Goal: Task Accomplishment & Management: Manage account settings

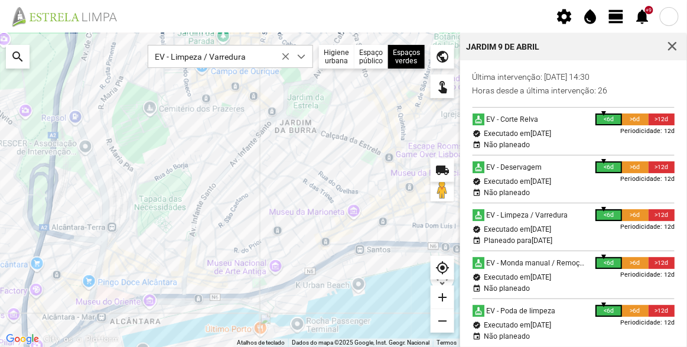
scroll to position [6, 50]
click at [672, 43] on span "button" at bounding box center [672, 46] width 11 height 11
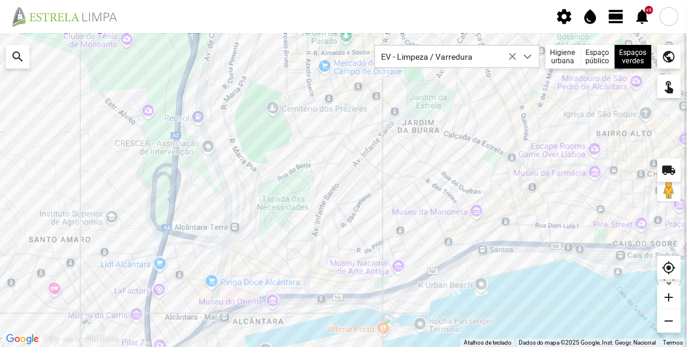
click at [617, 17] on span "view_day" at bounding box center [617, 17] width 18 height 18
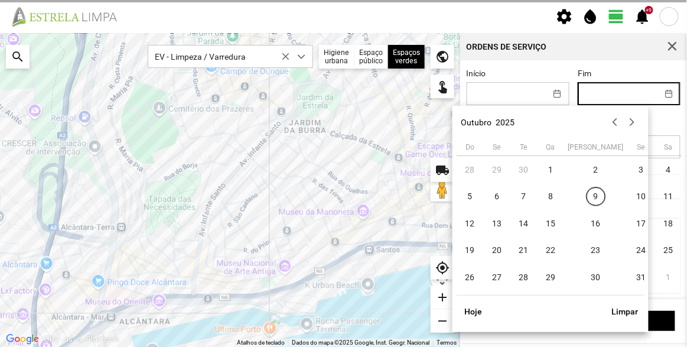
click at [617, 92] on input "Fim" at bounding box center [617, 94] width 79 height 22
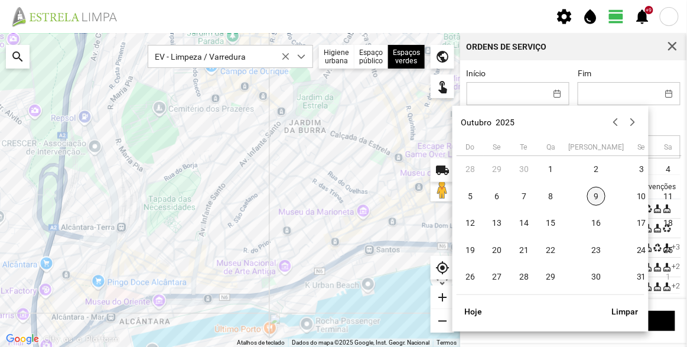
click at [587, 198] on span "9" at bounding box center [596, 196] width 19 height 19
type input "[DATE]"
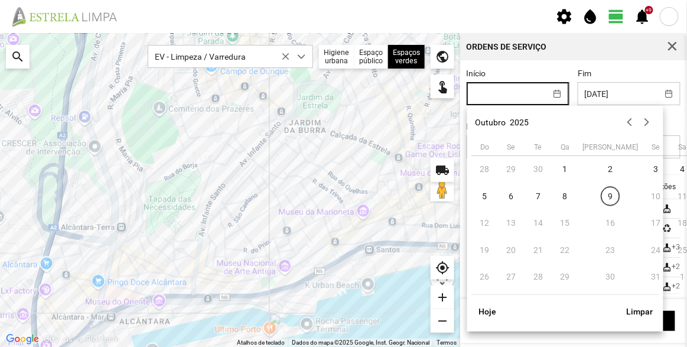
click at [527, 93] on input "Início" at bounding box center [506, 94] width 79 height 22
click at [601, 188] on span "9" at bounding box center [610, 196] width 19 height 19
type input "[DATE]"
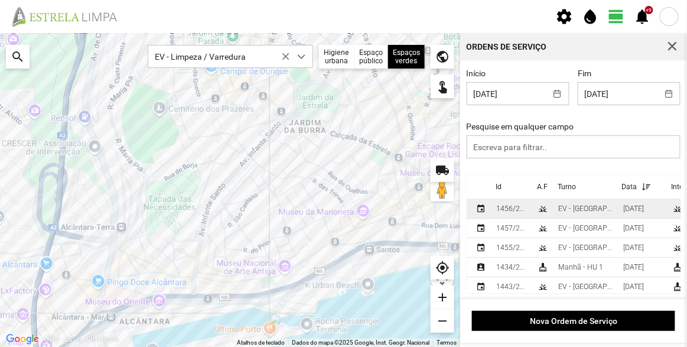
click at [578, 210] on div "EV - [GEOGRAPHIC_DATA] A" at bounding box center [586, 208] width 56 height 8
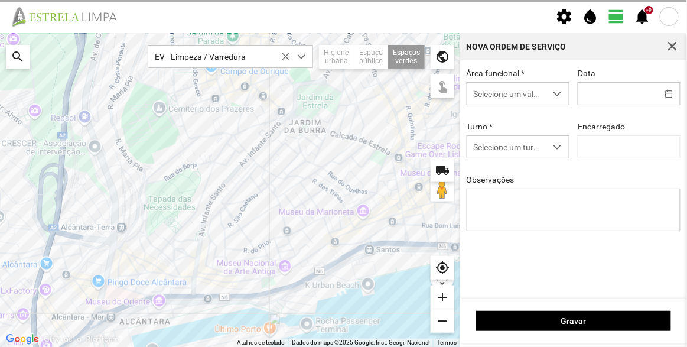
type input "[DATE]"
type textarea "Francesinhas"
type input "[PERSON_NAME]"
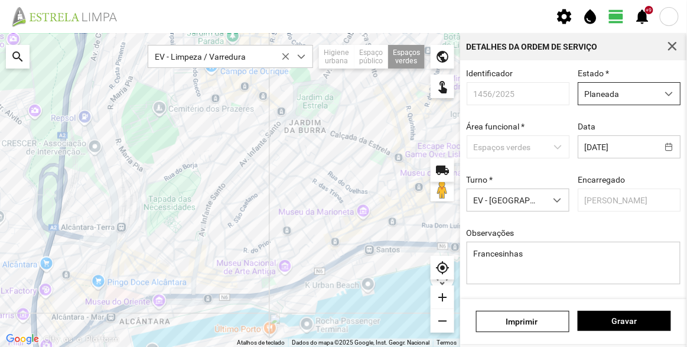
click at [623, 90] on span "Planeada" at bounding box center [617, 94] width 79 height 22
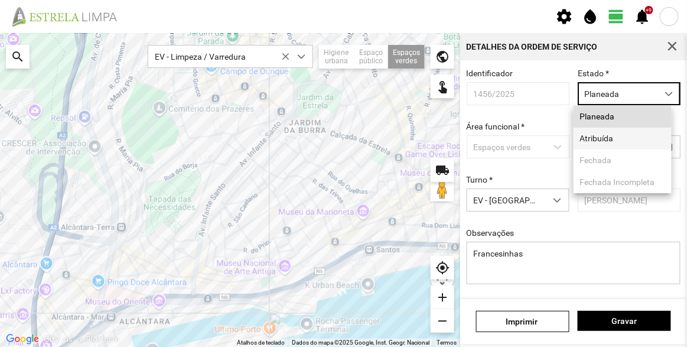
click at [612, 139] on li "Atribuída" at bounding box center [623, 139] width 98 height 22
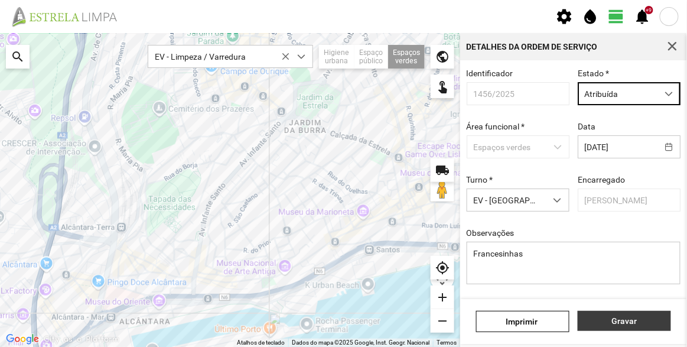
click at [644, 322] on span "Gravar" at bounding box center [624, 320] width 81 height 9
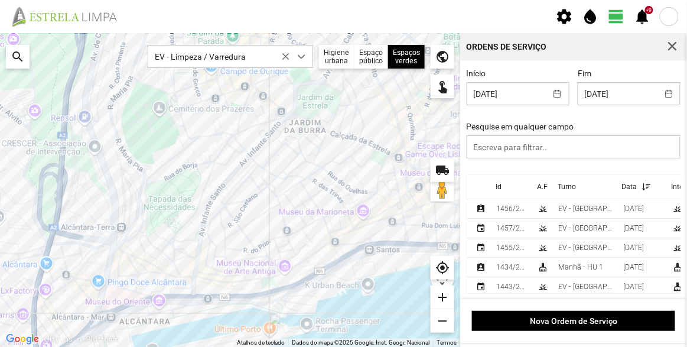
click at [504, 194] on th "Id" at bounding box center [511, 187] width 41 height 24
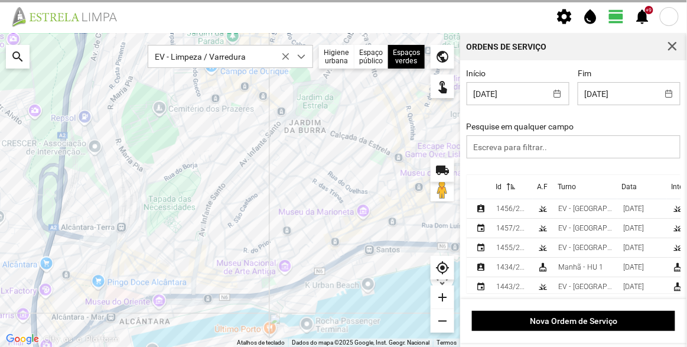
click at [503, 191] on div at bounding box center [574, 234] width 214 height 118
click at [513, 210] on div at bounding box center [574, 234] width 214 height 118
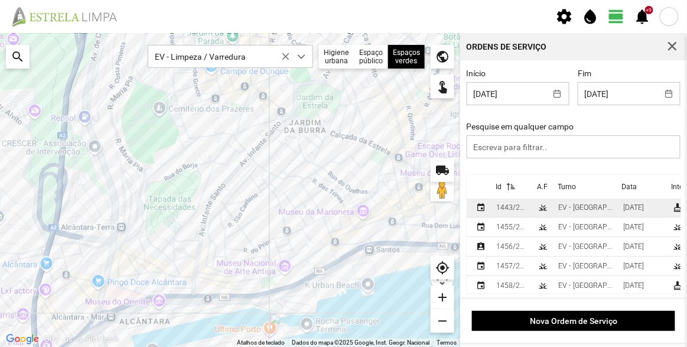
scroll to position [31, 0]
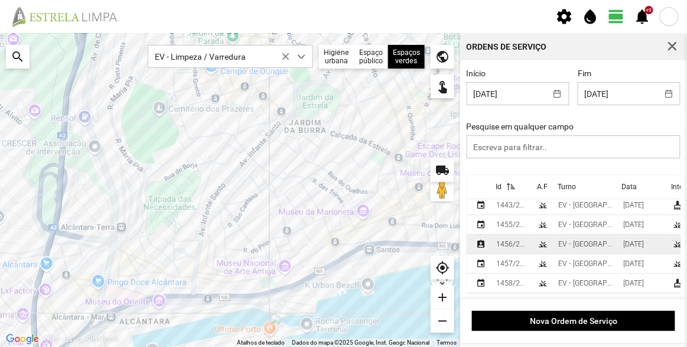
click at [515, 240] on div "1456/2025" at bounding box center [512, 244] width 32 height 8
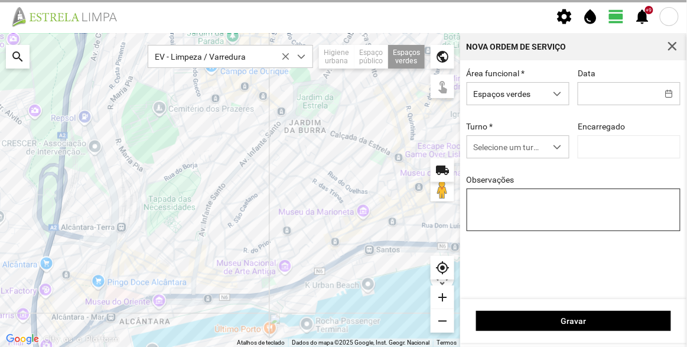
type input "[DATE]"
type textarea "Francesinhas"
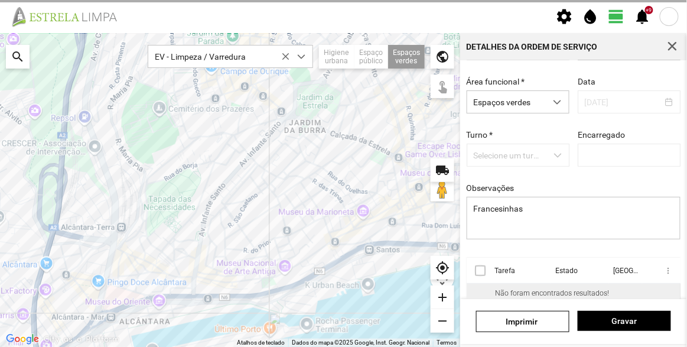
scroll to position [89, 0]
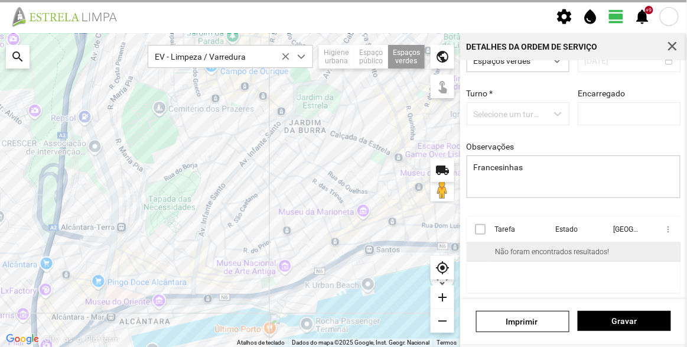
type input "[PERSON_NAME]"
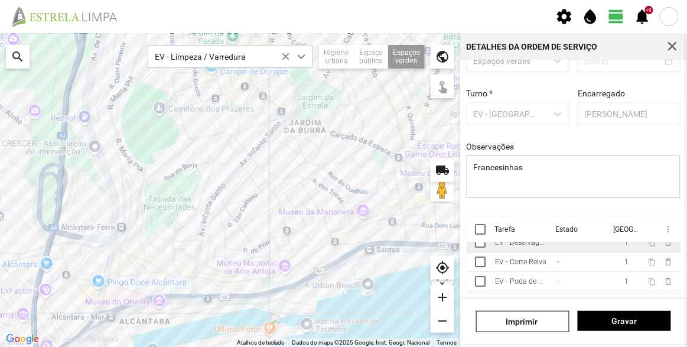
scroll to position [0, 0]
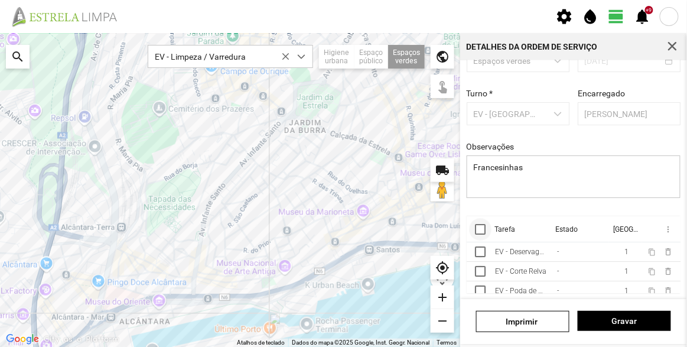
click at [478, 230] on div at bounding box center [480, 229] width 11 height 11
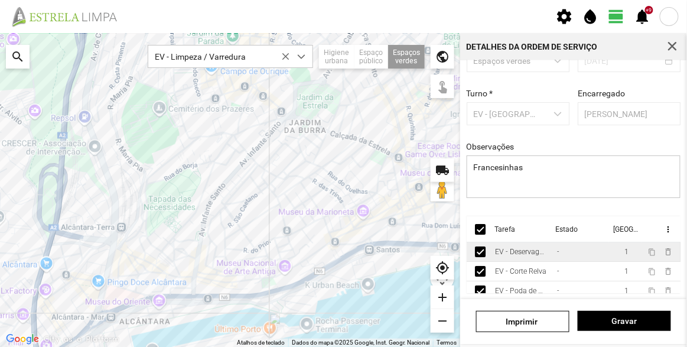
click at [533, 252] on div "EV - Deservagem" at bounding box center [521, 251] width 53 height 8
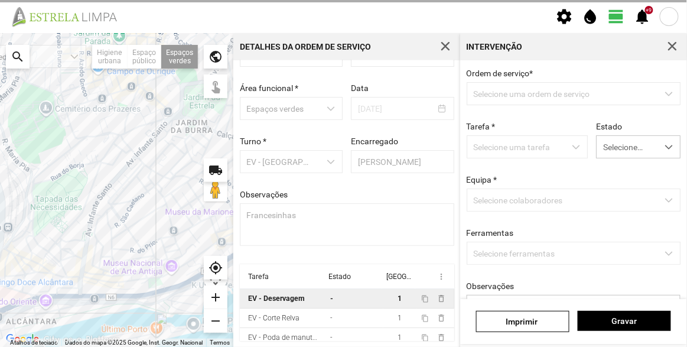
scroll to position [41, 0]
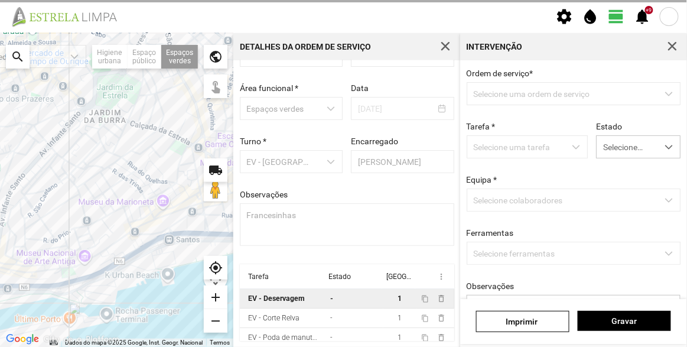
drag, startPoint x: 166, startPoint y: 230, endPoint x: 61, endPoint y: 219, distance: 105.2
click at [61, 219] on div at bounding box center [116, 190] width 233 height 314
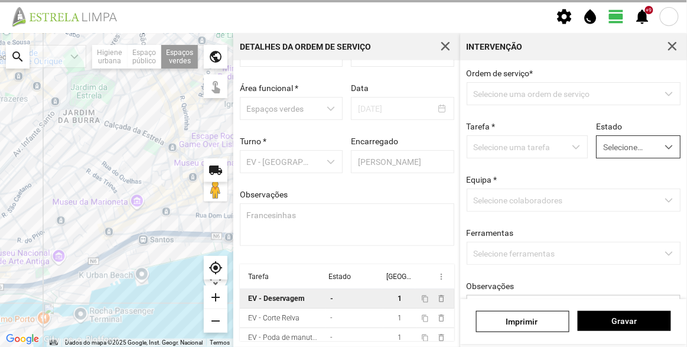
click at [628, 150] on span "Selecione o estado" at bounding box center [627, 147] width 60 height 22
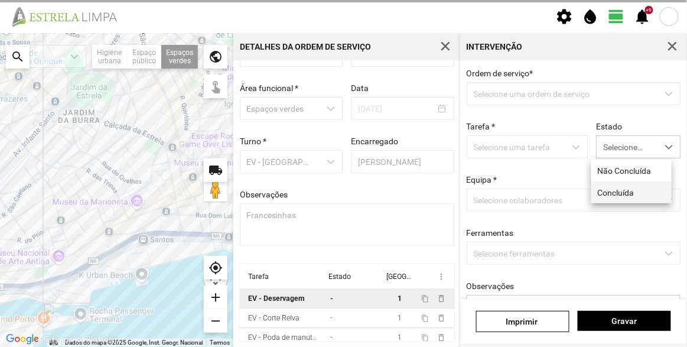
click at [623, 193] on li "Concluída" at bounding box center [631, 192] width 80 height 22
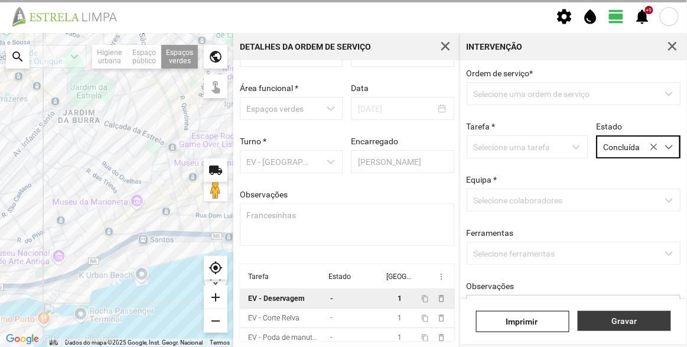
click at [642, 321] on span "Gravar" at bounding box center [624, 320] width 81 height 9
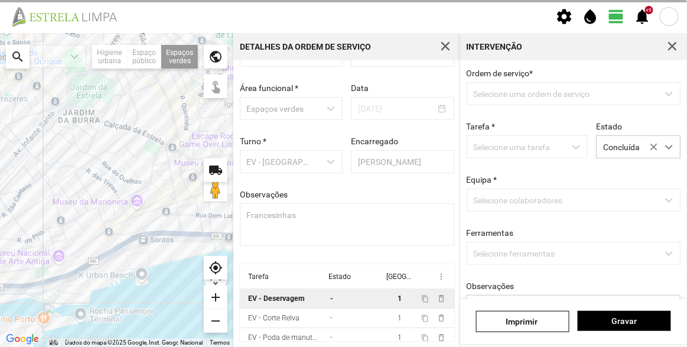
click at [586, 97] on p-dropdown "Selecione uma ordem de serviço" at bounding box center [574, 93] width 214 height 23
click at [675, 47] on span "button" at bounding box center [672, 46] width 11 height 11
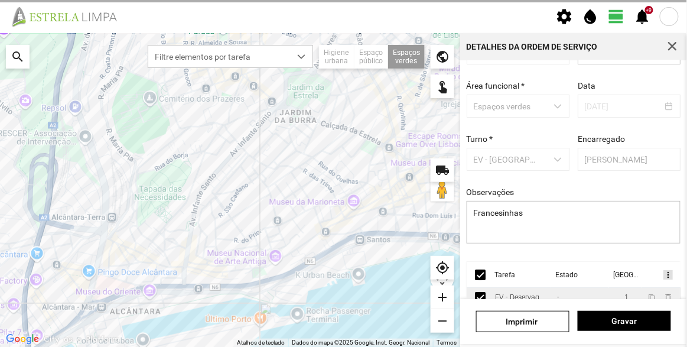
click at [663, 279] on span "more_vert" at bounding box center [667, 274] width 9 height 9
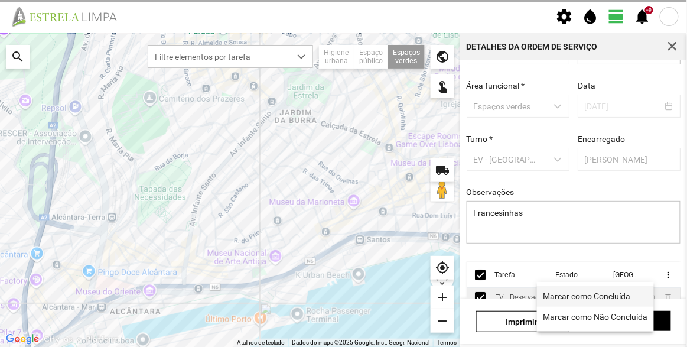
click at [614, 297] on span "Marcar como Concluída" at bounding box center [586, 296] width 87 height 8
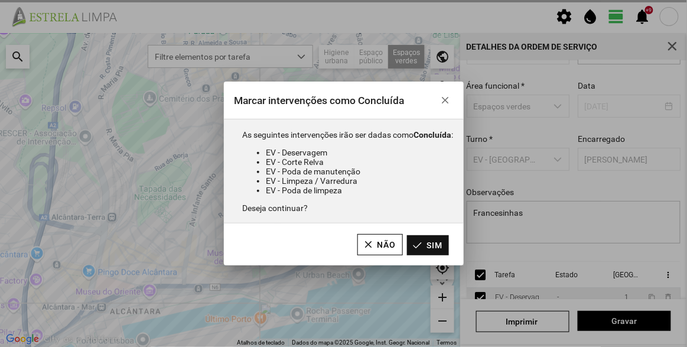
click at [435, 246] on button "Sim" at bounding box center [428, 245] width 42 height 20
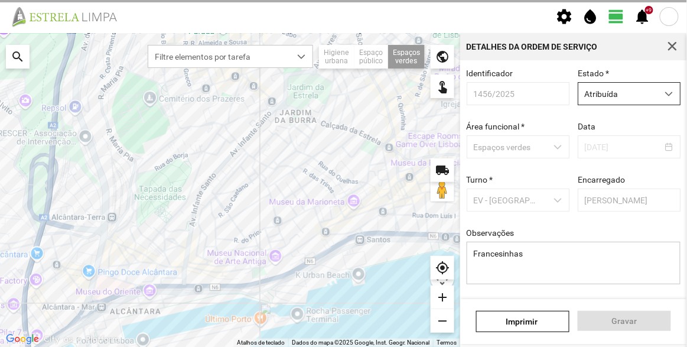
click at [625, 102] on span "Atribuída" at bounding box center [617, 94] width 79 height 22
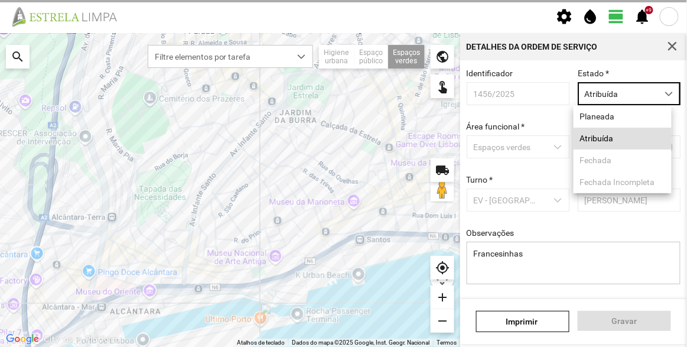
click at [637, 74] on div "Estado * Atribuída" at bounding box center [629, 87] width 111 height 37
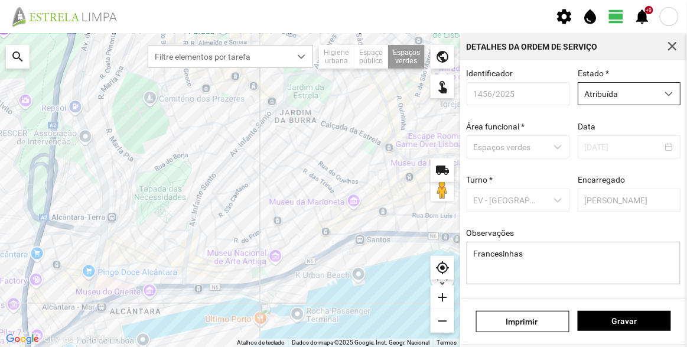
click at [634, 100] on span "Atribuída" at bounding box center [617, 94] width 79 height 22
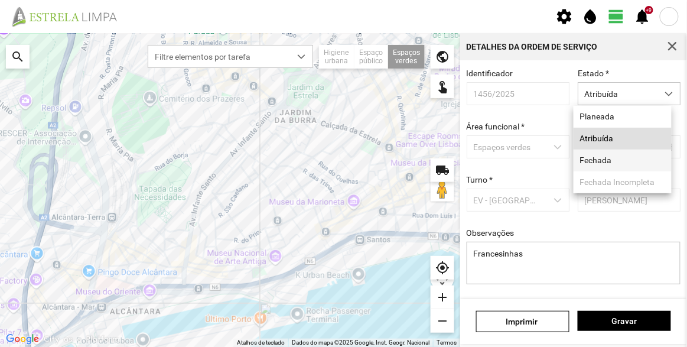
click at [623, 157] on li "Fechada" at bounding box center [623, 160] width 98 height 22
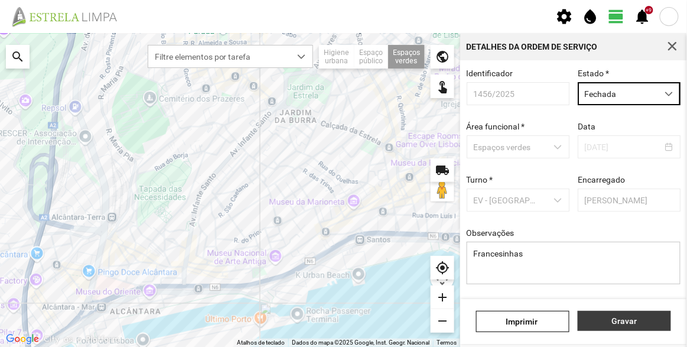
click at [630, 318] on span "Gravar" at bounding box center [624, 320] width 81 height 9
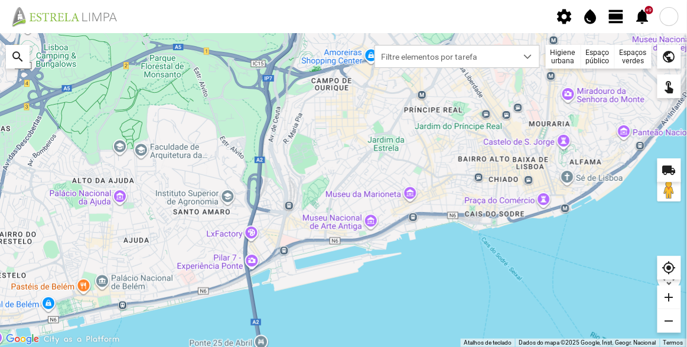
click at [612, 11] on span "view_day" at bounding box center [617, 17] width 18 height 18
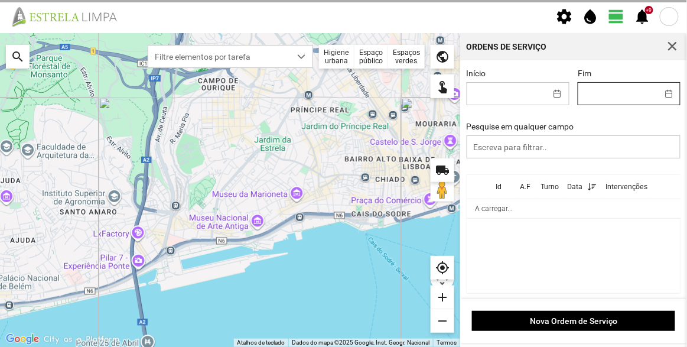
click at [605, 99] on input "Fim" at bounding box center [617, 94] width 79 height 22
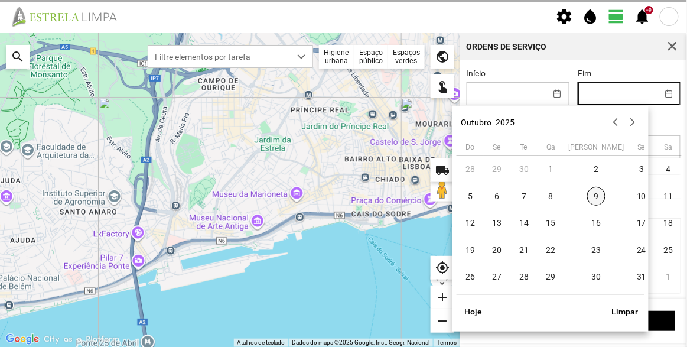
click at [587, 194] on span "9" at bounding box center [596, 196] width 19 height 19
type input "[DATE]"
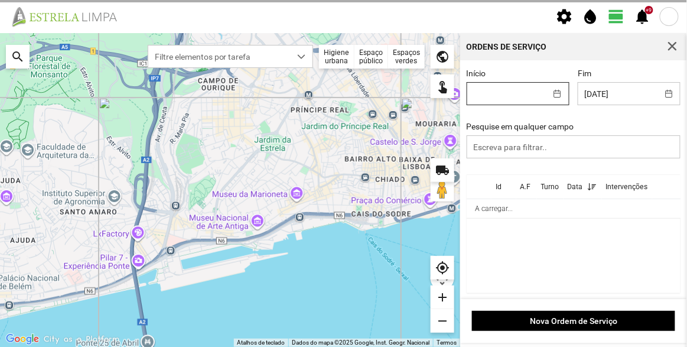
click at [525, 98] on input "Início" at bounding box center [506, 94] width 79 height 22
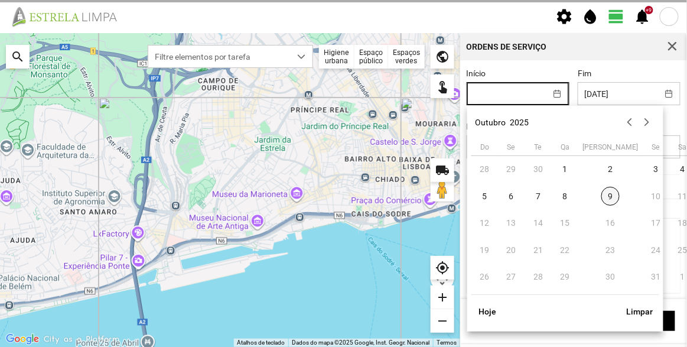
click at [601, 198] on span "9" at bounding box center [610, 196] width 19 height 19
type input "[DATE]"
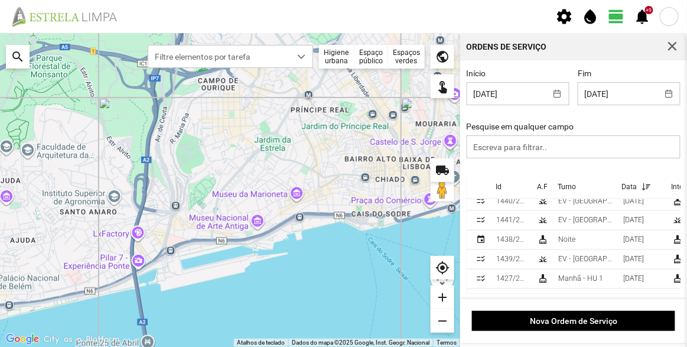
scroll to position [483, 0]
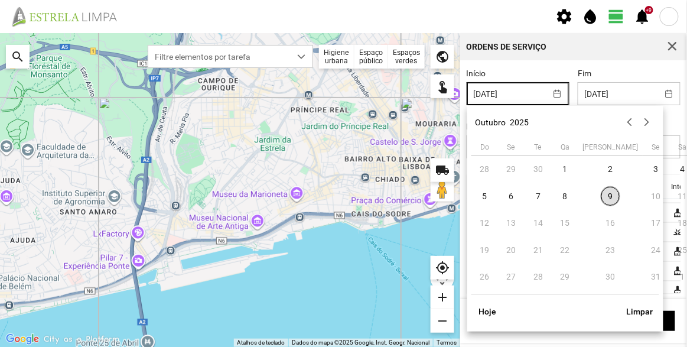
click at [535, 92] on input "[DATE]" at bounding box center [506, 94] width 79 height 22
click at [639, 310] on button "Limpar" at bounding box center [639, 311] width 39 height 20
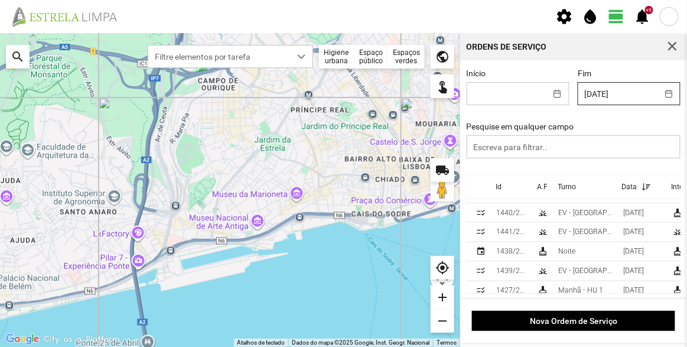
click at [620, 102] on input "[DATE]" at bounding box center [617, 94] width 79 height 22
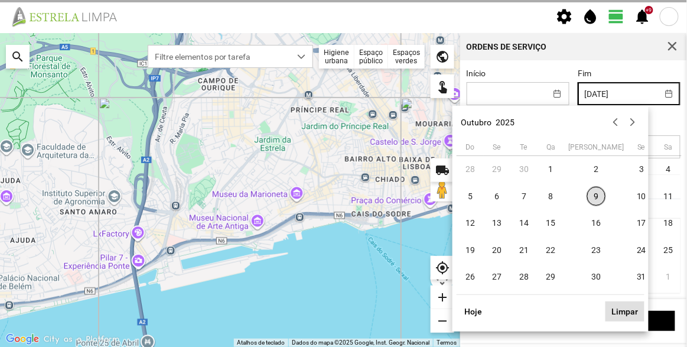
click at [620, 314] on button "Limpar" at bounding box center [624, 311] width 39 height 20
click at [597, 93] on input "Fim" at bounding box center [617, 94] width 79 height 22
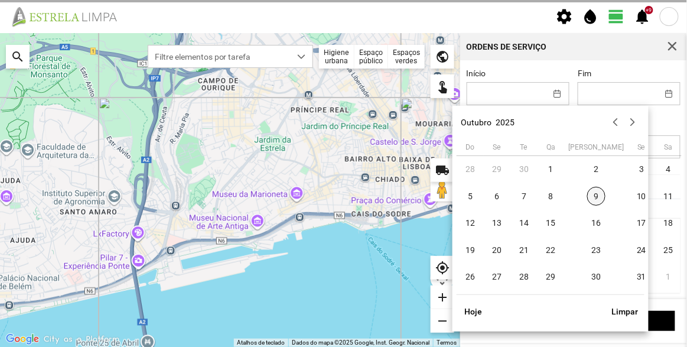
click at [587, 194] on span "9" at bounding box center [596, 196] width 19 height 19
type input "[DATE]"
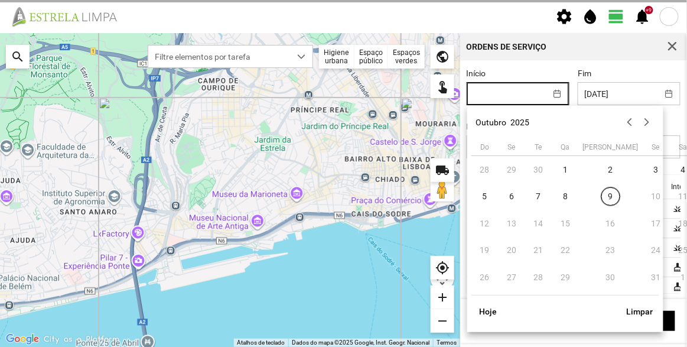
click at [528, 99] on input "Início" at bounding box center [506, 94] width 79 height 22
click at [601, 204] on span "9" at bounding box center [610, 196] width 19 height 19
type input "[DATE]"
